Goal: Obtain resource: Obtain resource

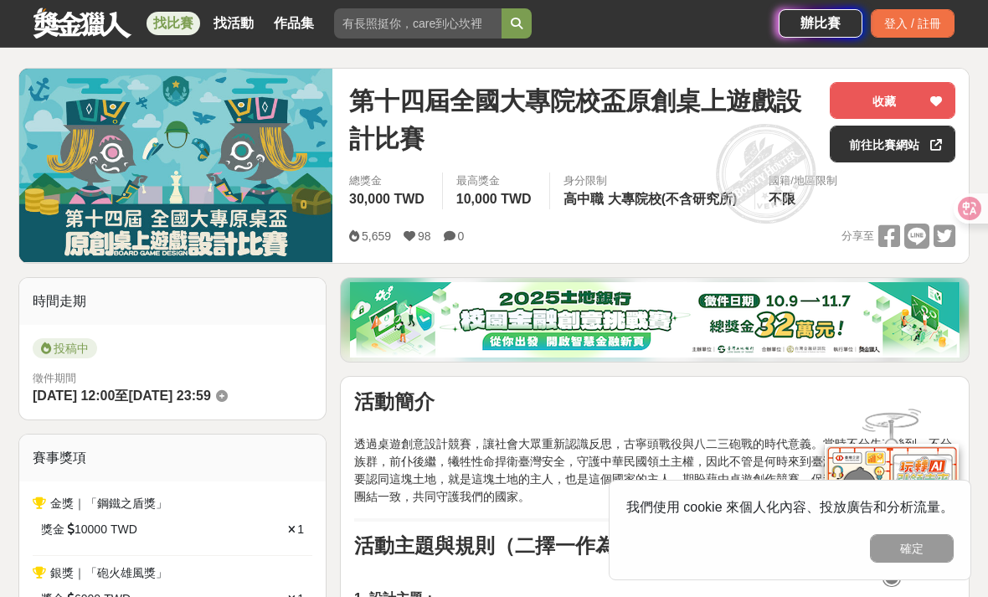
scroll to position [188, 0]
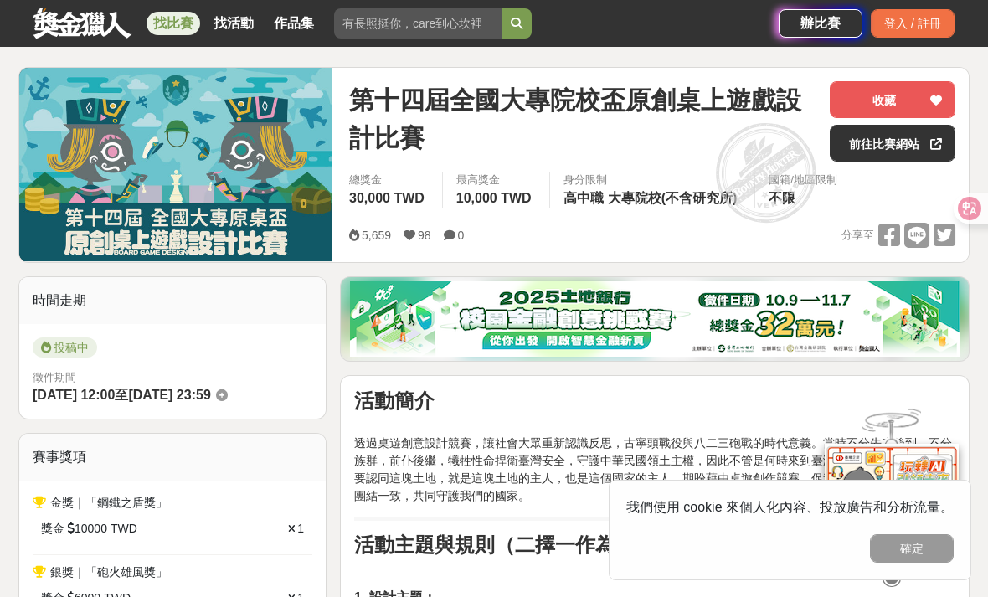
click at [919, 148] on link "前往比賽網站" at bounding box center [893, 143] width 126 height 37
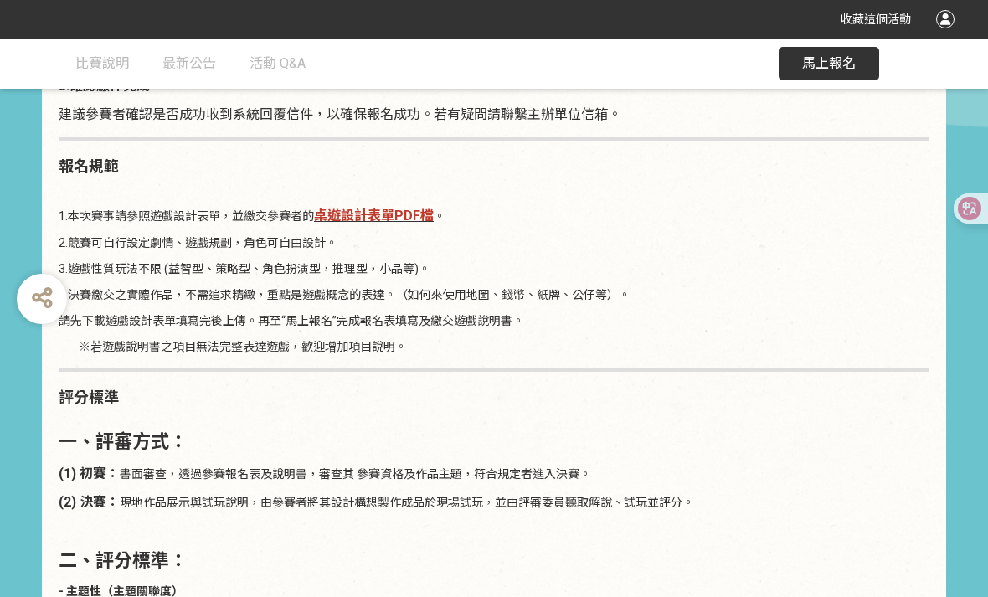
scroll to position [2286, 0]
click at [420, 213] on strong "桌遊設計表單PDF檔" at bounding box center [374, 215] width 120 height 16
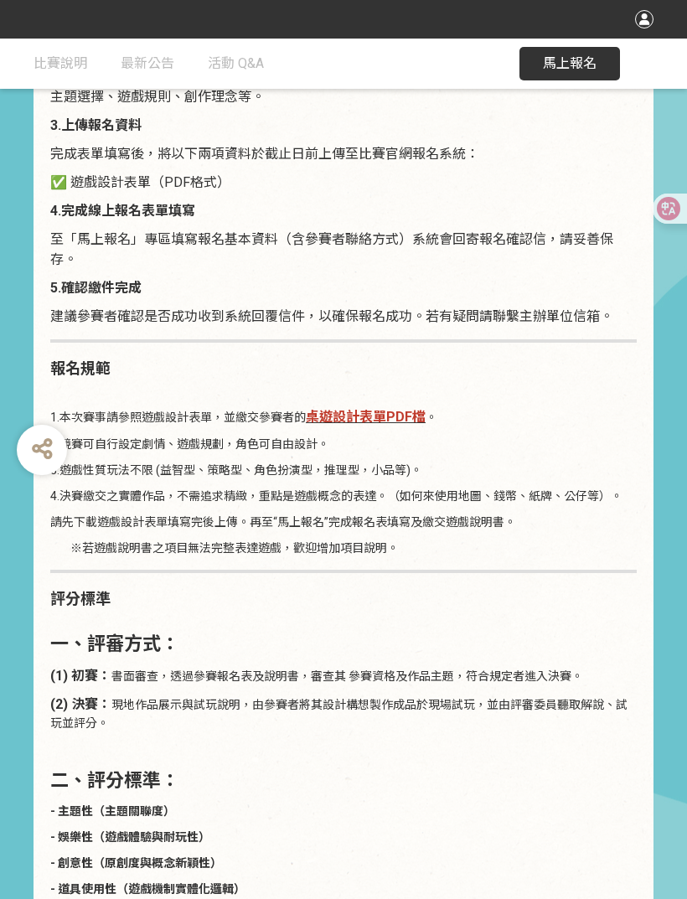
scroll to position [1996, 0]
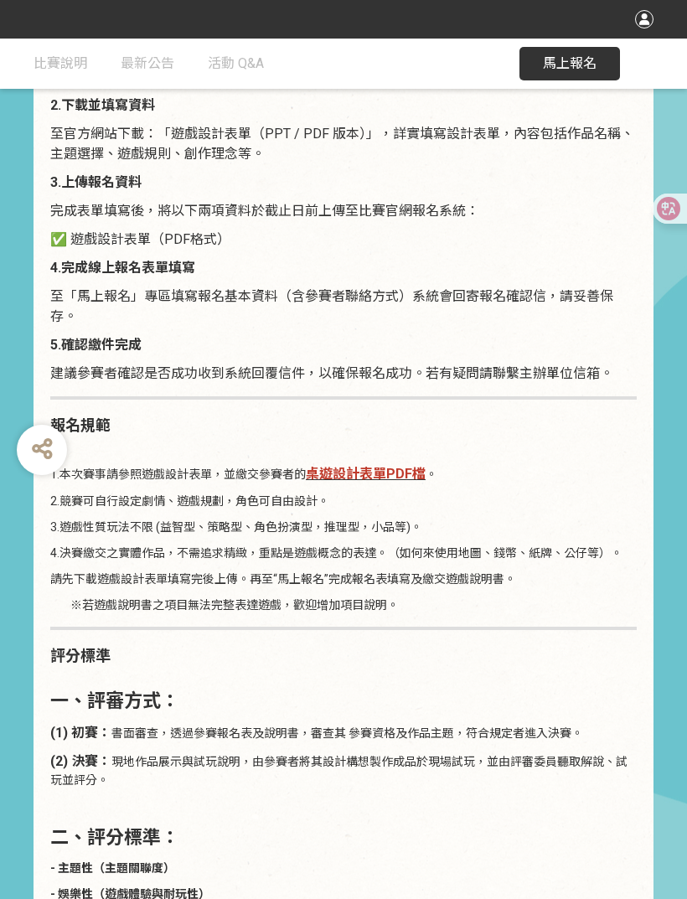
click at [60, 64] on span "比賽說明" at bounding box center [60, 63] width 54 height 16
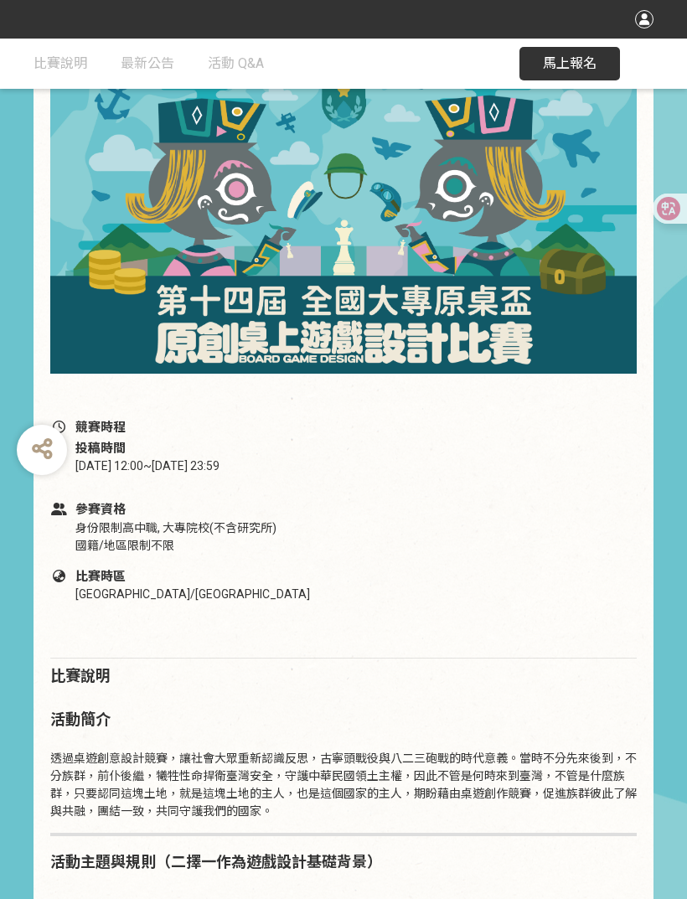
scroll to position [337, 0]
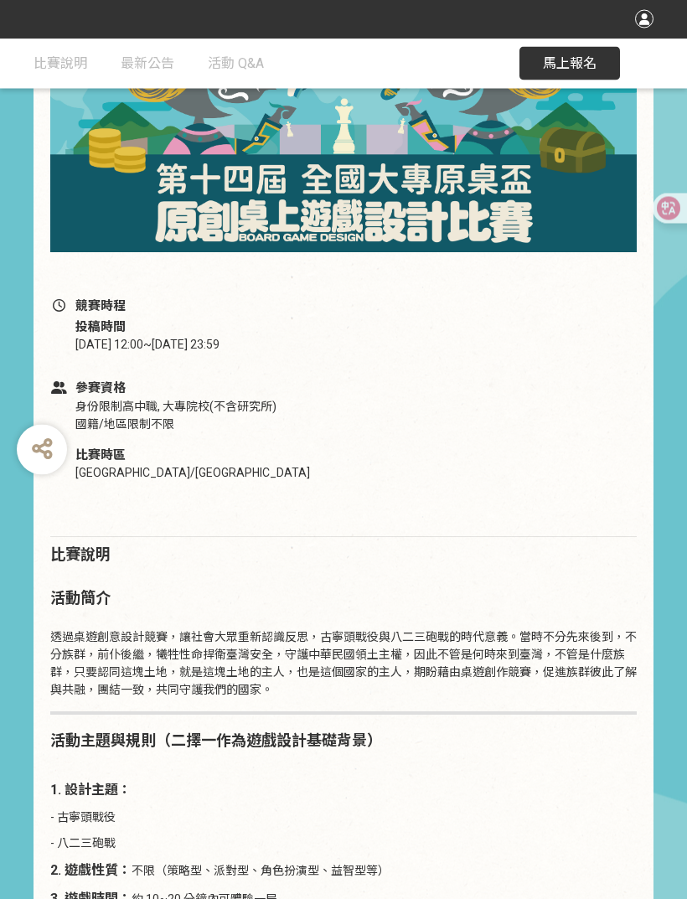
click at [241, 57] on span "活動 Q&A" at bounding box center [236, 63] width 56 height 16
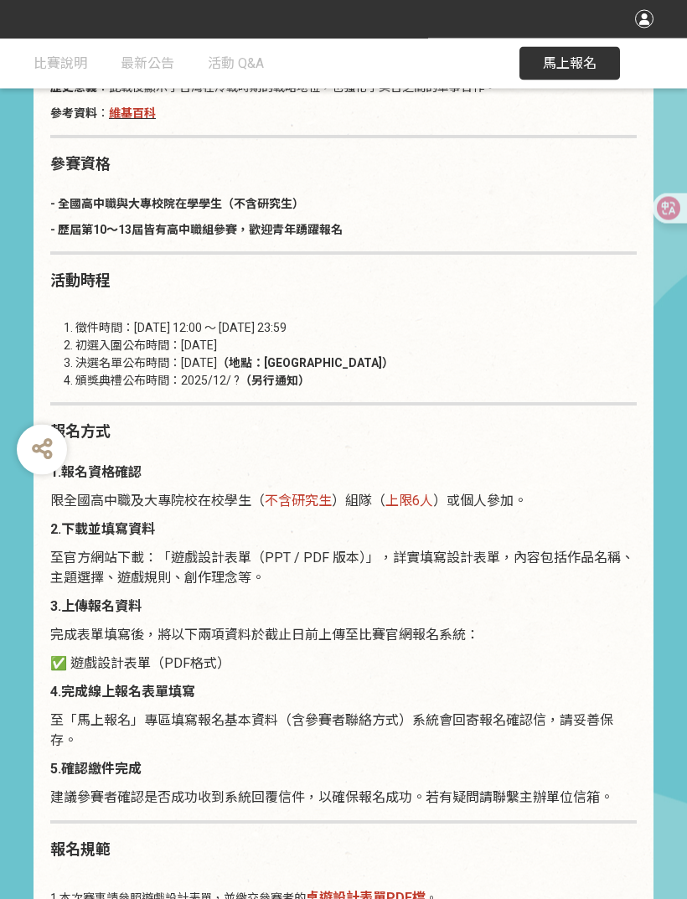
scroll to position [1566, 0]
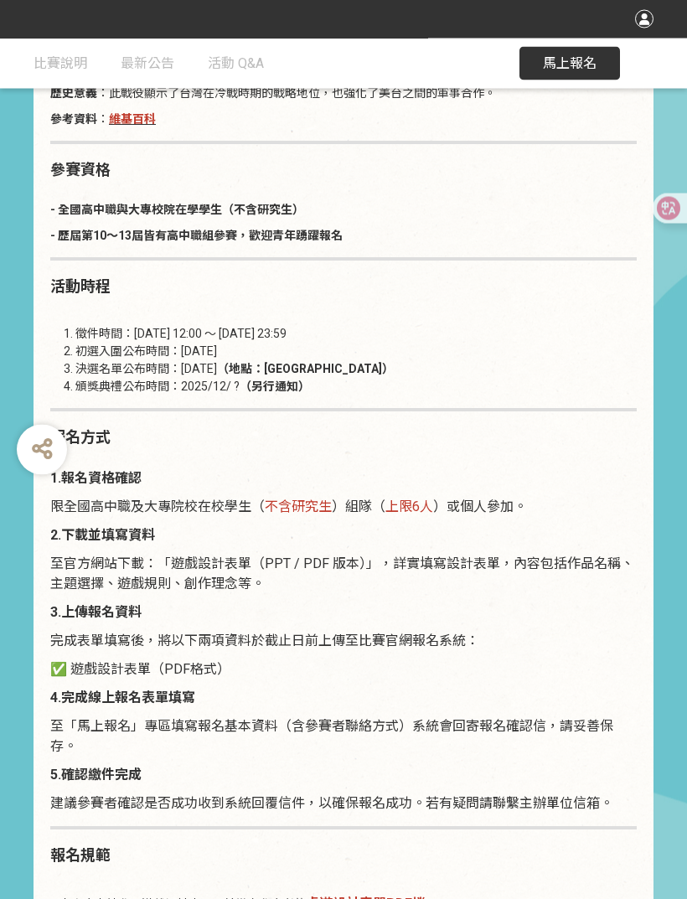
click at [88, 596] on span "✅ 遊戲設計表單（PDF格式）" at bounding box center [140, 670] width 180 height 16
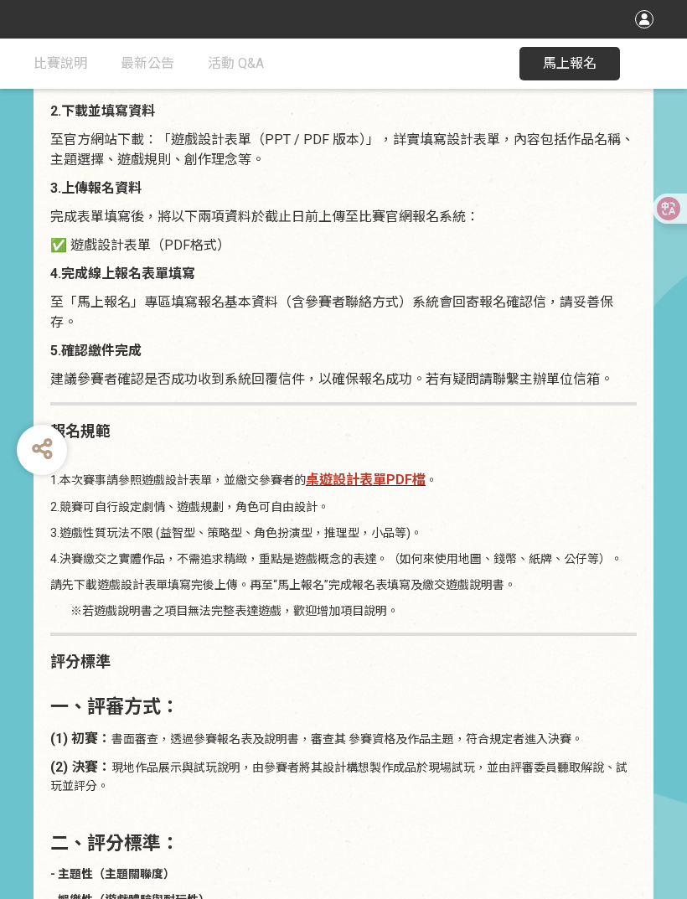
scroll to position [2015, 0]
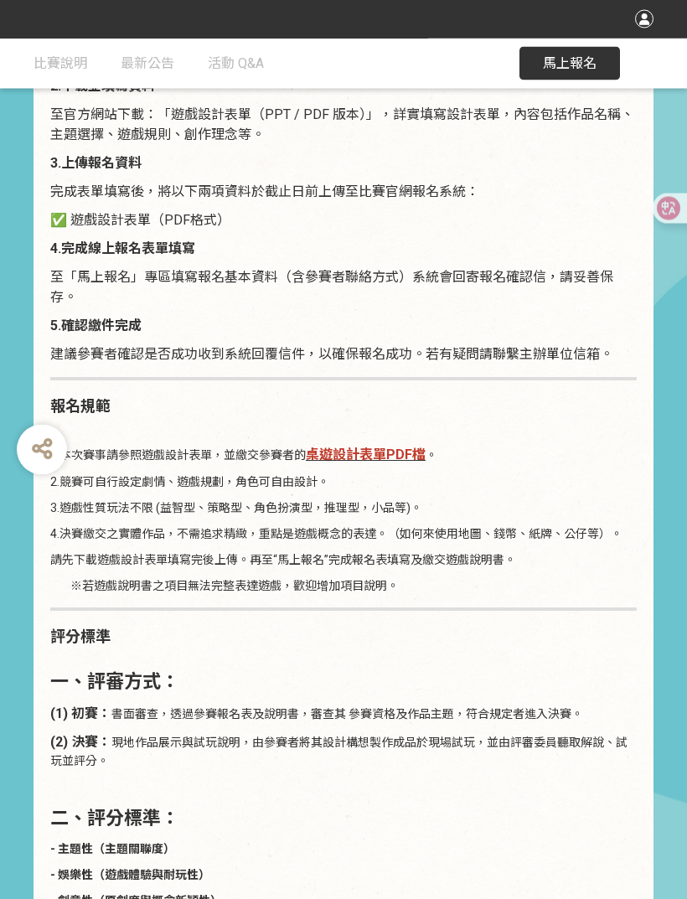
click at [324, 463] on strong "桌遊設計表單PDF檔" at bounding box center [366, 455] width 120 height 16
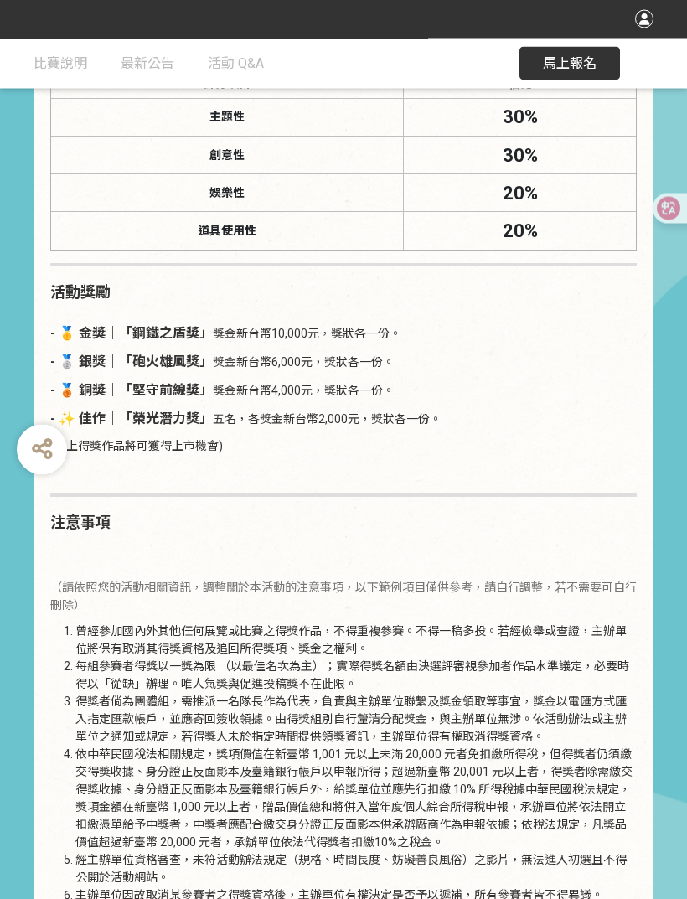
scroll to position [3043, 0]
